Goal: Check status

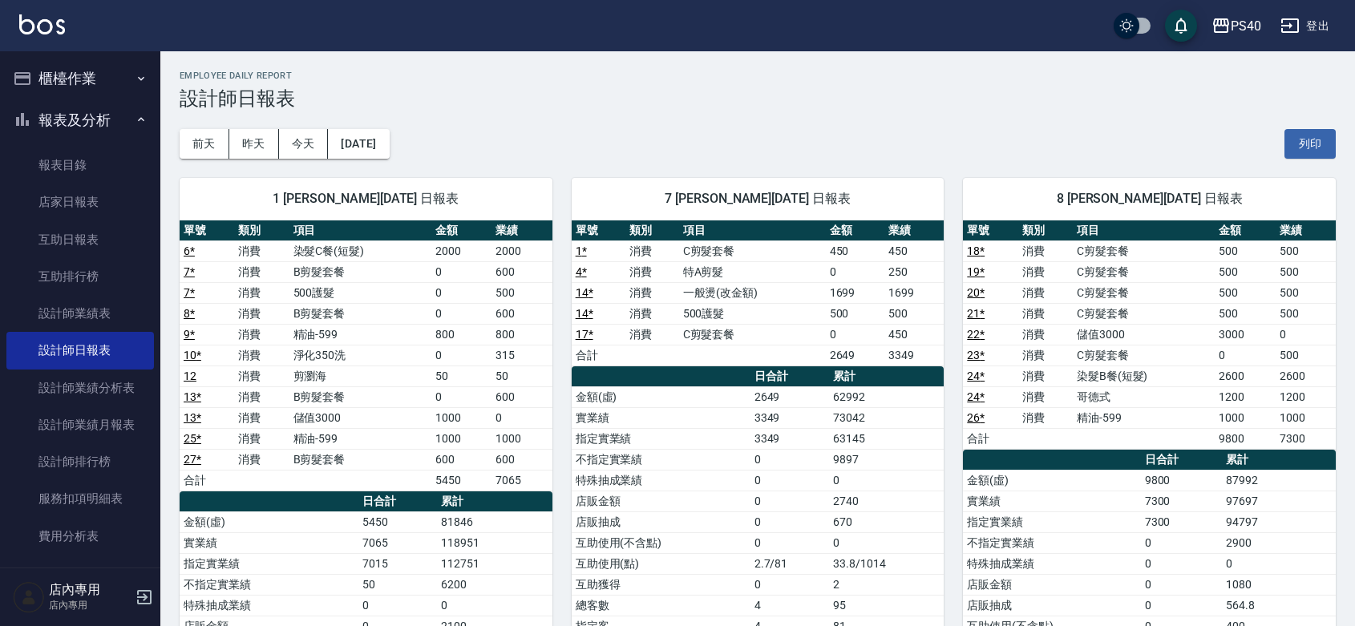
click at [534, 367] on td "50" at bounding box center [522, 376] width 60 height 21
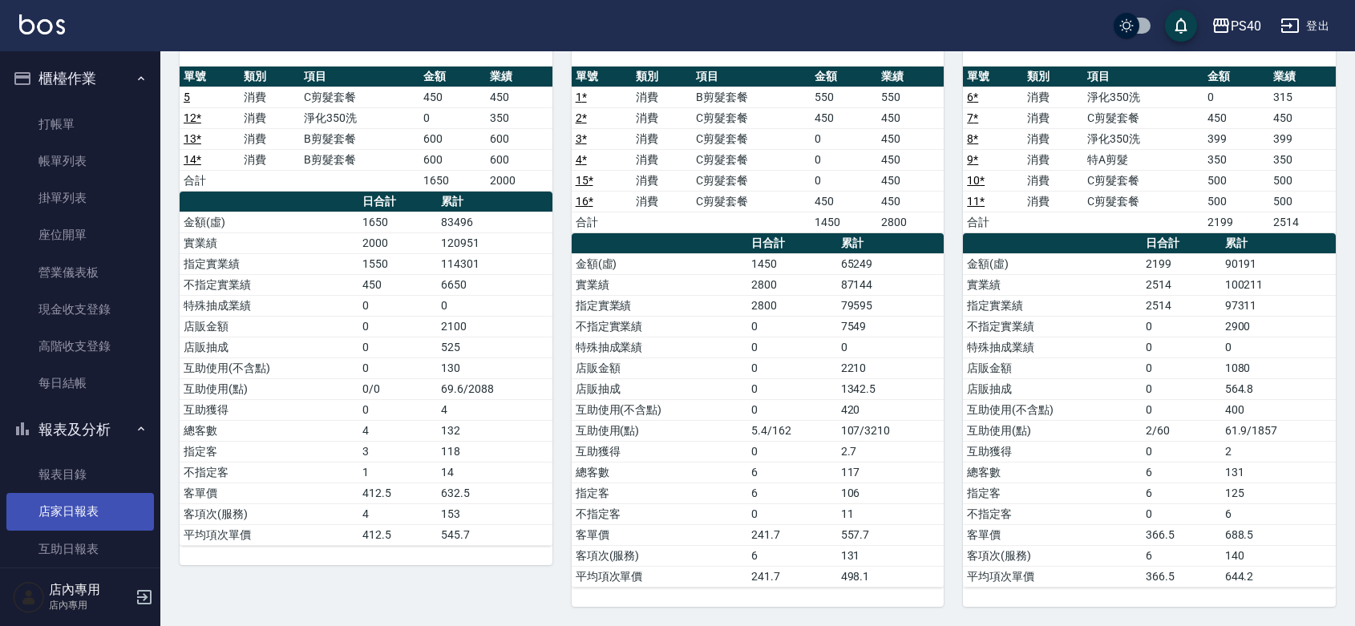
scroll to position [237, 0]
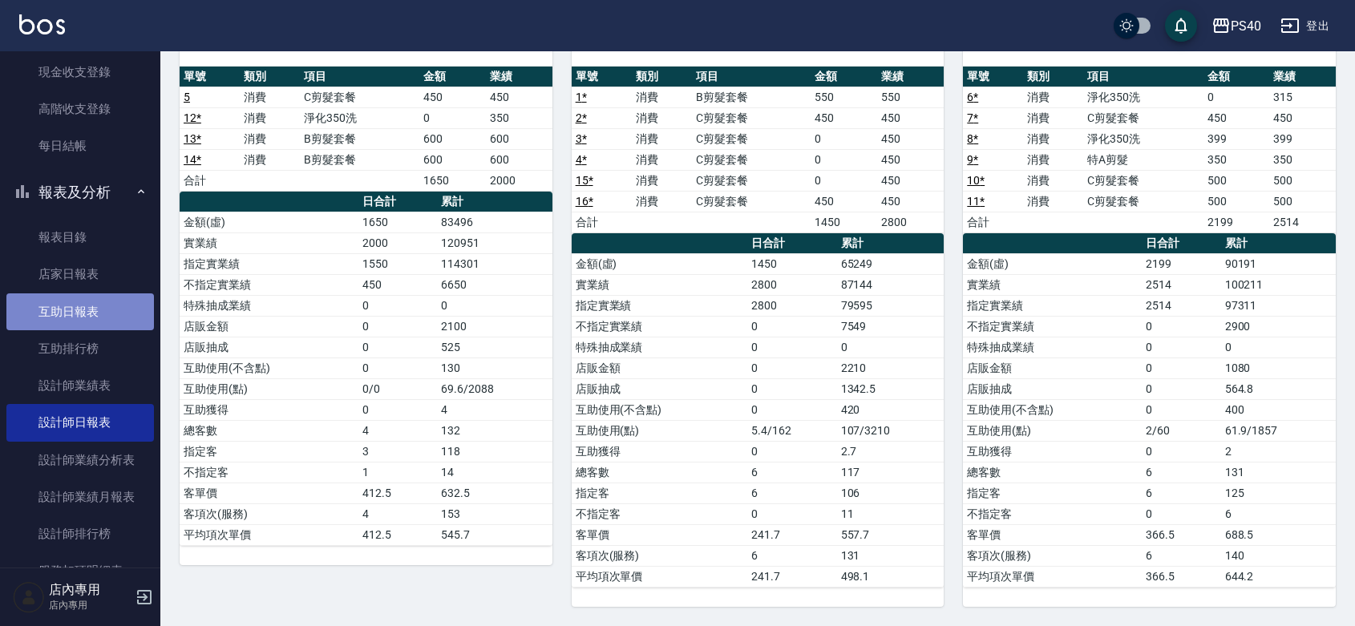
click at [80, 322] on link "互助日報表" at bounding box center [80, 312] width 148 height 37
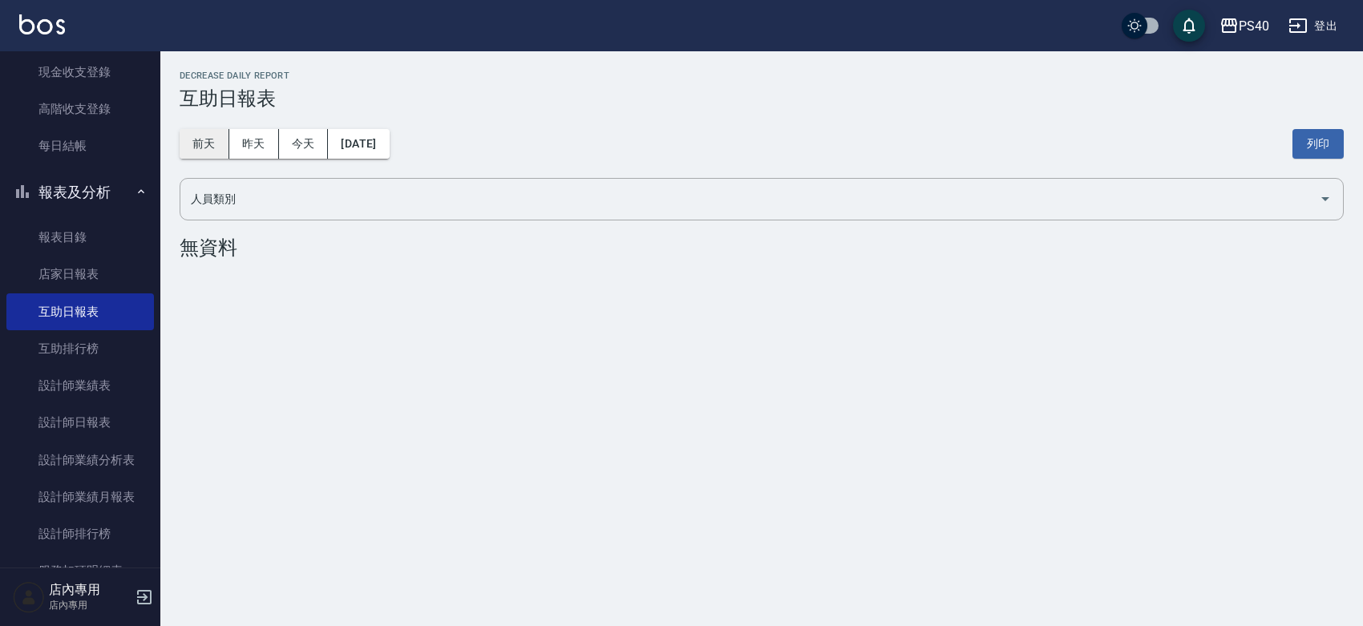
click at [215, 144] on button "前天" at bounding box center [205, 144] width 50 height 30
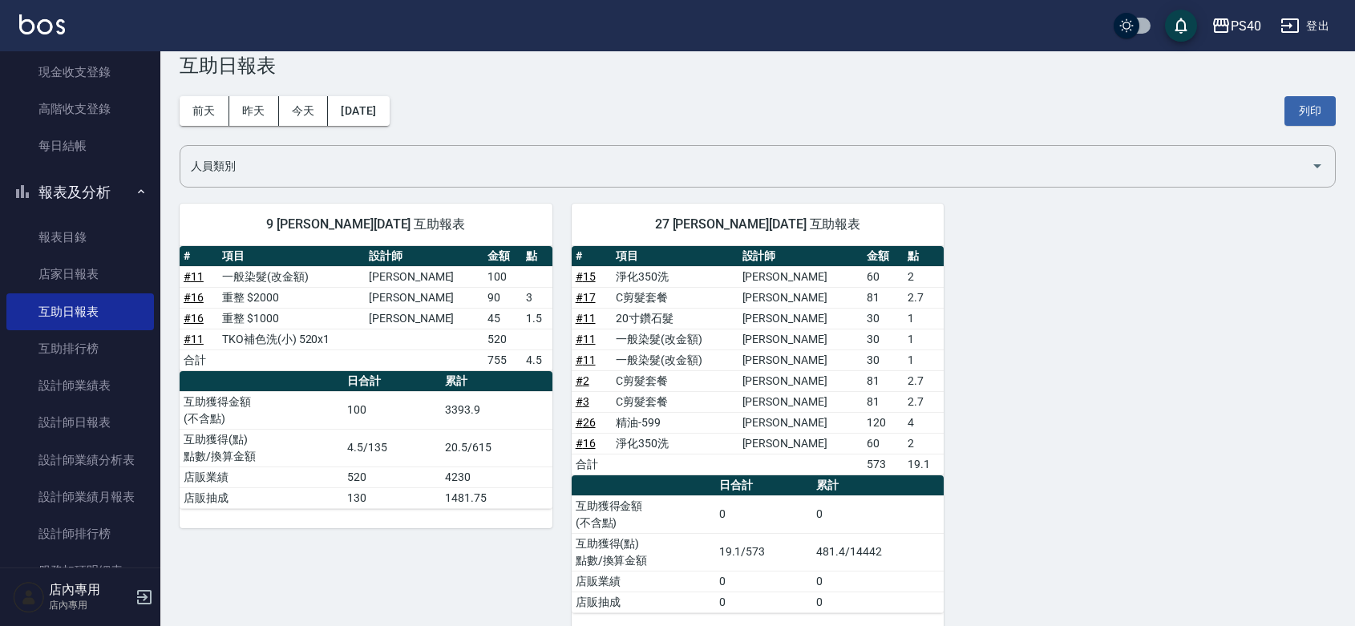
scroll to position [61, 0]
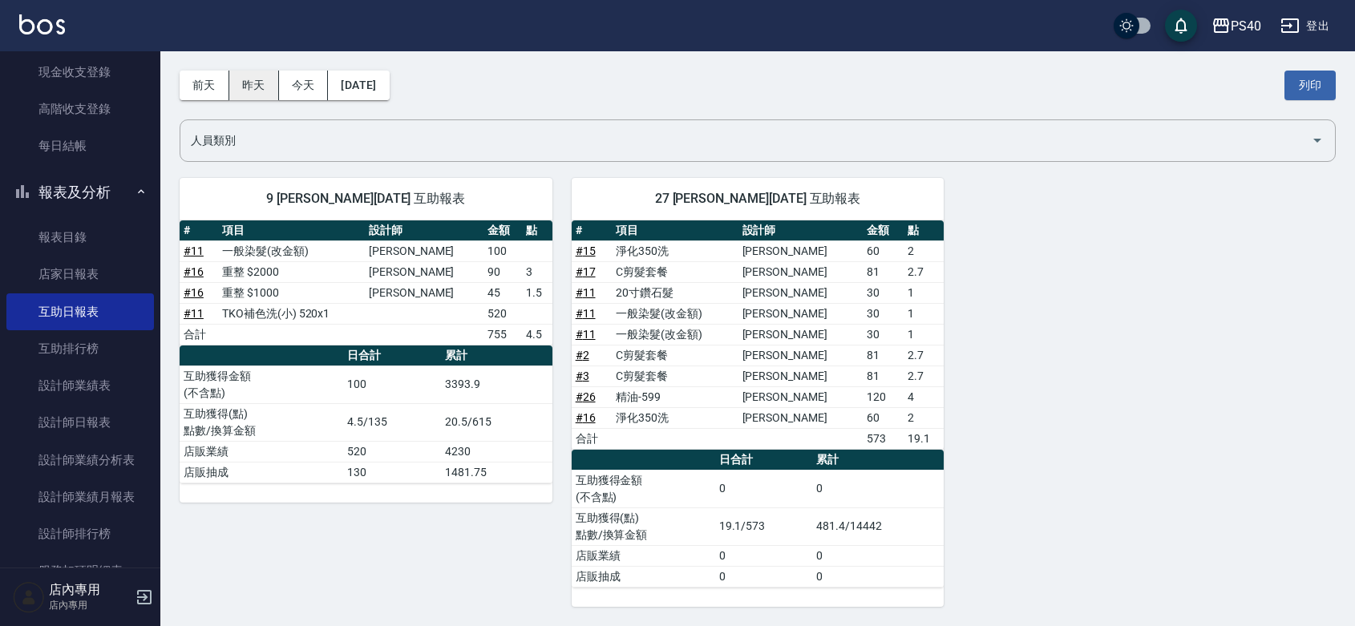
click at [261, 79] on button "昨天" at bounding box center [254, 86] width 50 height 30
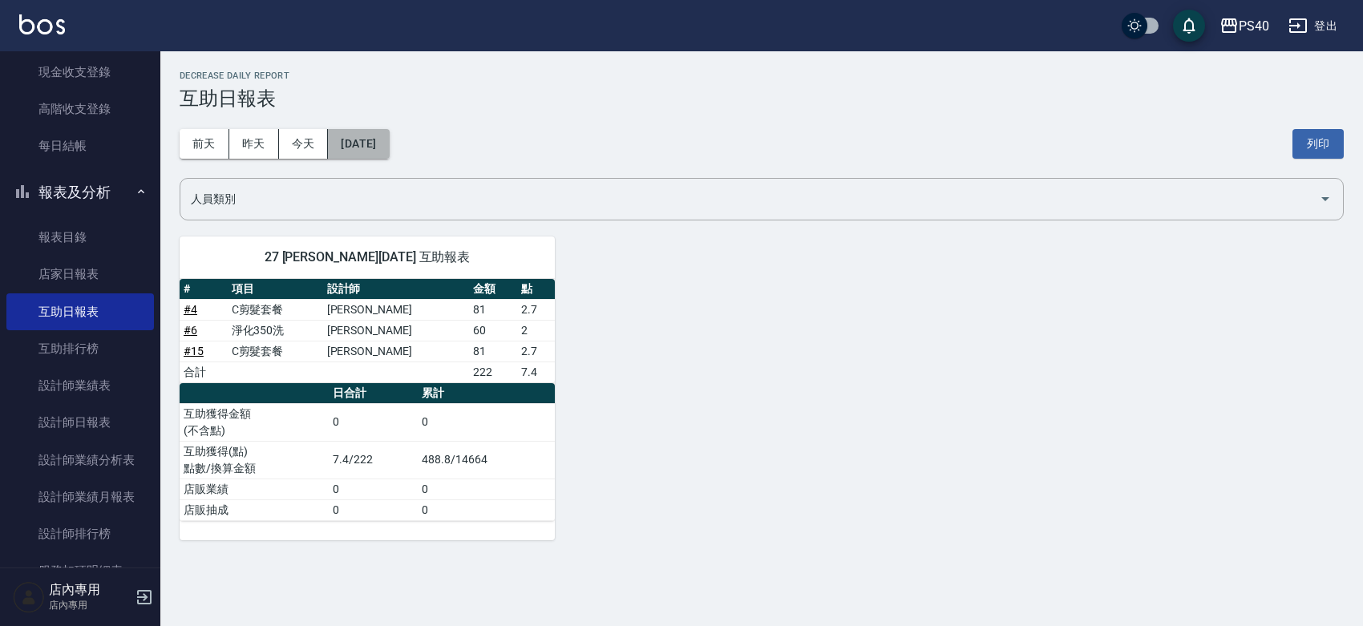
click at [349, 151] on button "[DATE]" at bounding box center [358, 144] width 61 height 30
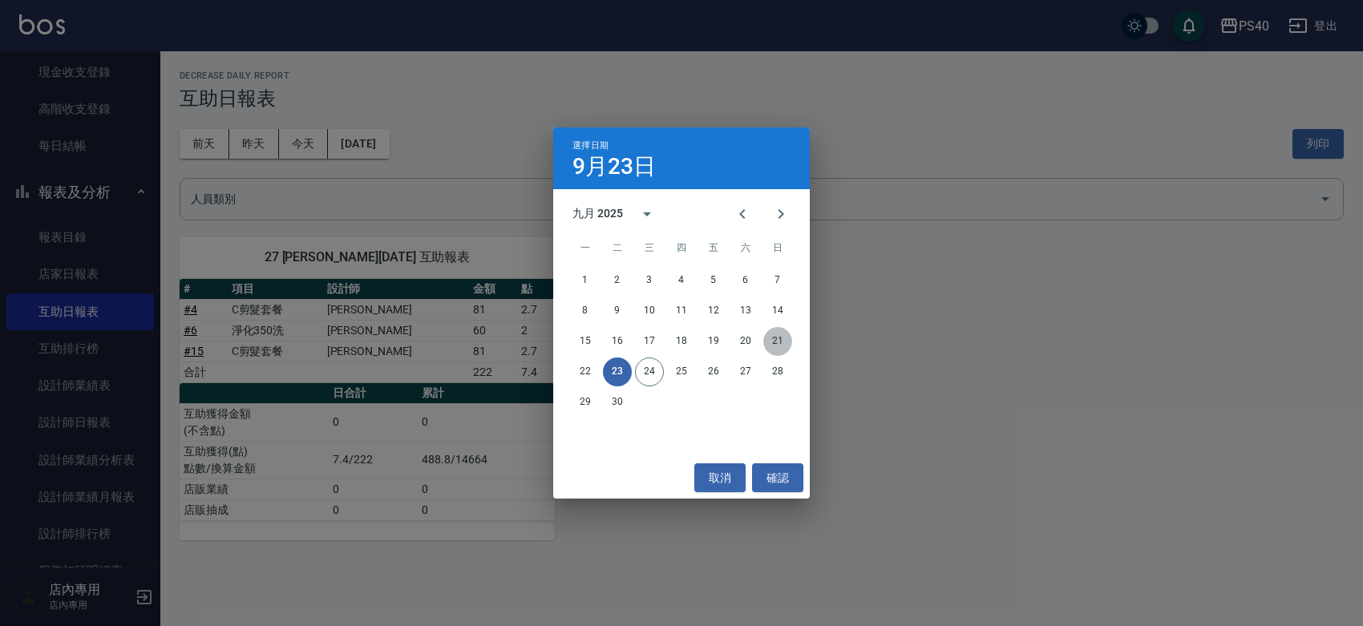
click at [779, 349] on button "21" at bounding box center [777, 341] width 29 height 29
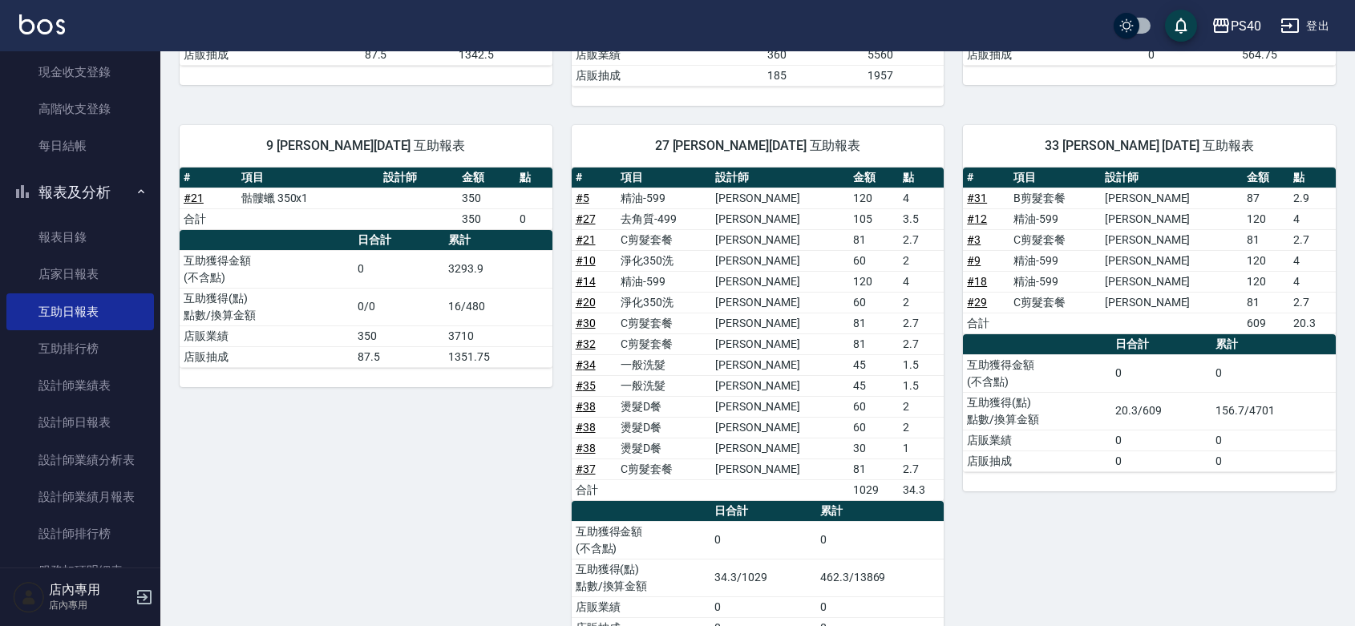
scroll to position [468, 0]
